Goal: Ask a question

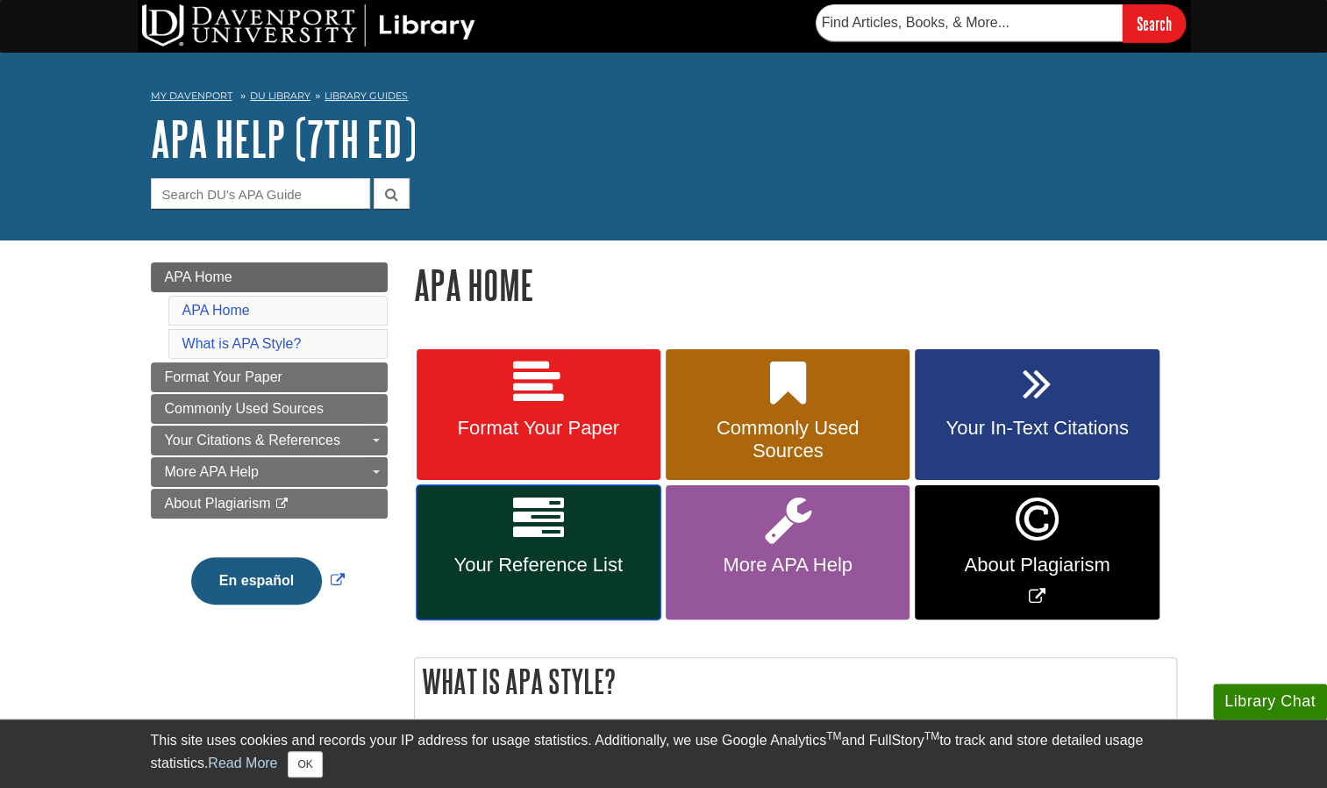
click at [590, 535] on link "Your Reference List" at bounding box center [539, 552] width 244 height 134
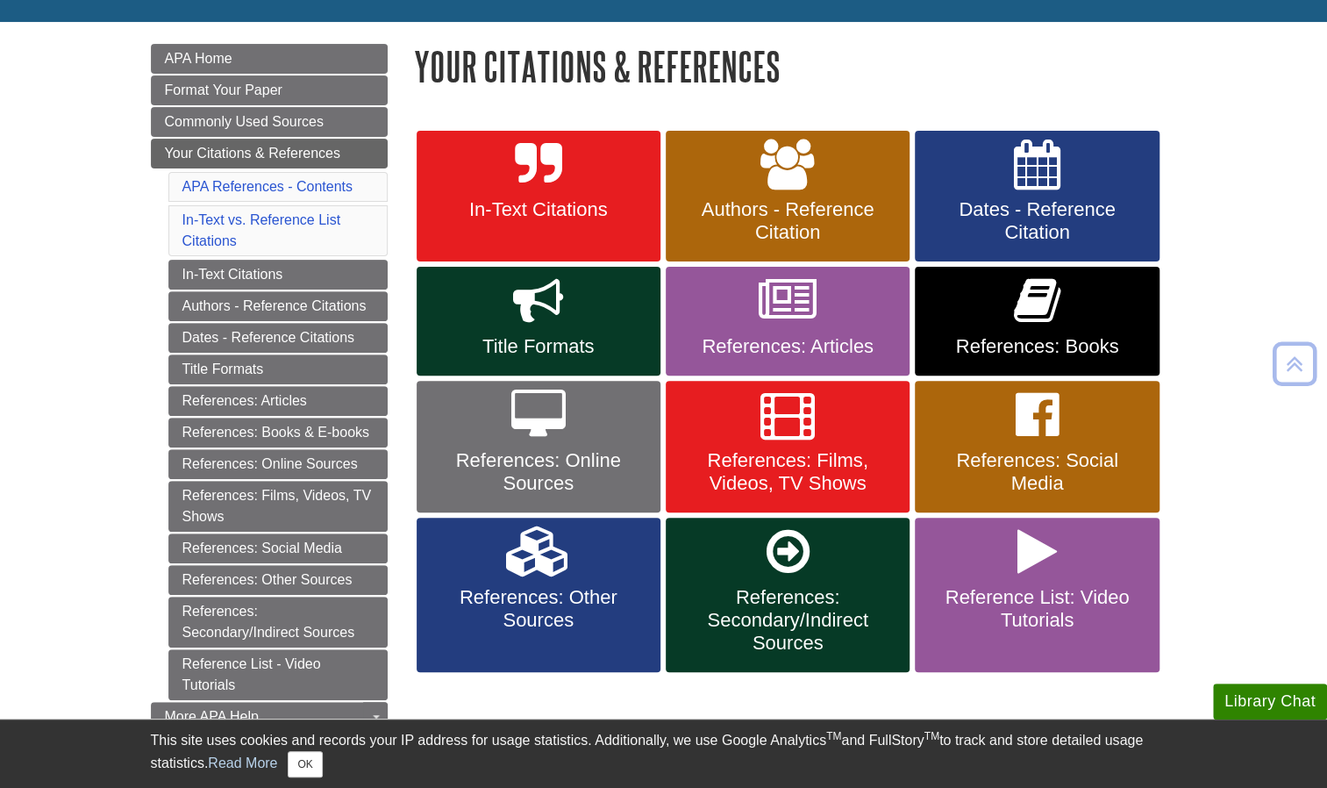
scroll to position [219, 0]
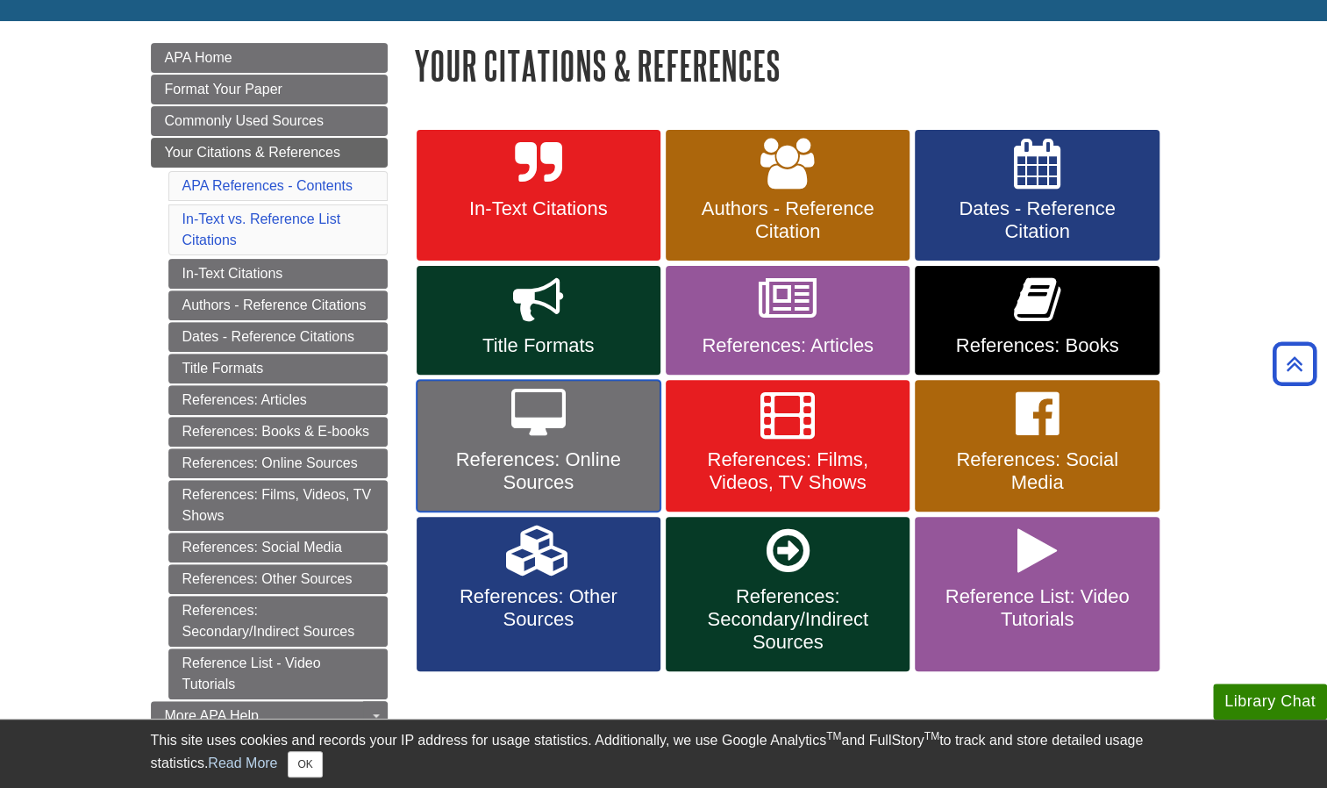
click at [582, 438] on link "References: Online Sources" at bounding box center [539, 446] width 244 height 132
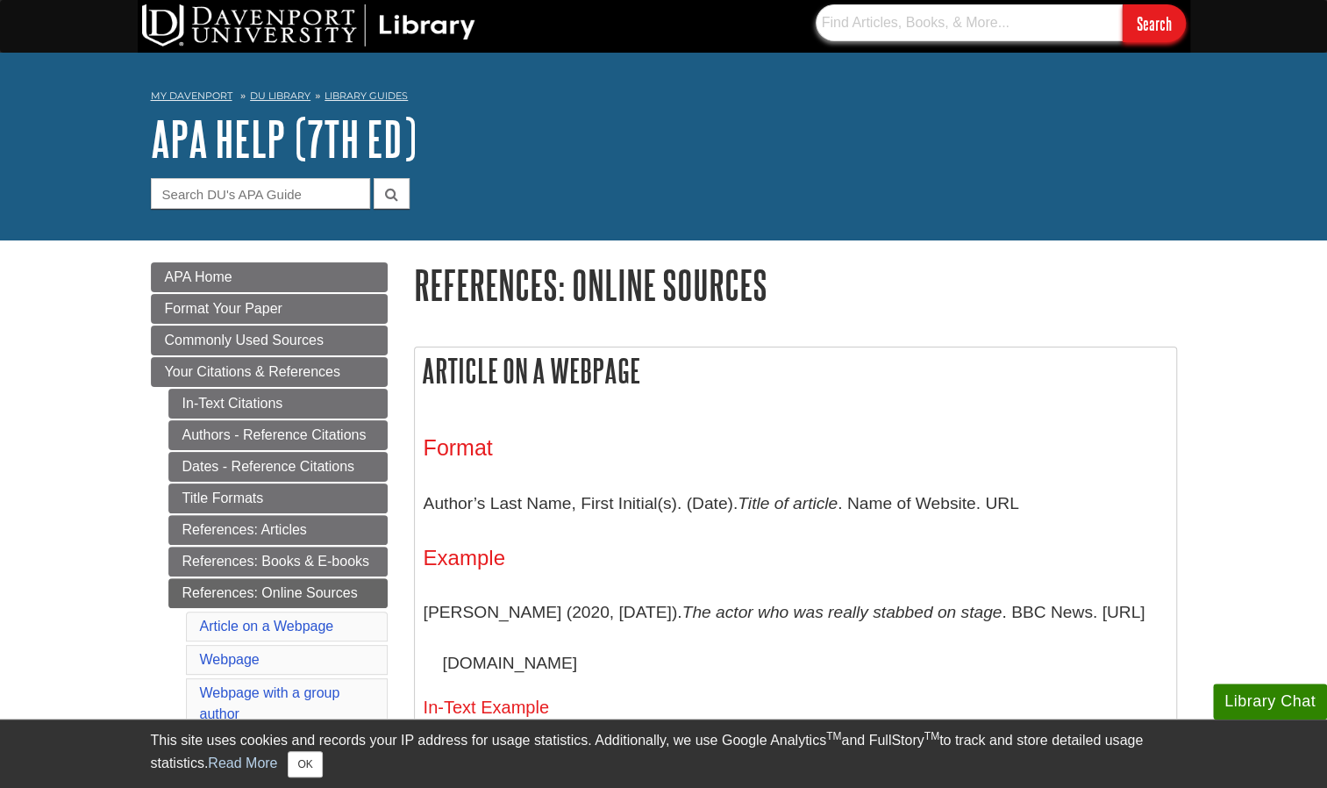
click at [916, 21] on input "text" at bounding box center [969, 22] width 307 height 37
type input "if theres no publish date"
click at [1123, 4] on input "Search" at bounding box center [1154, 23] width 63 height 38
